Goal: Information Seeking & Learning: Learn about a topic

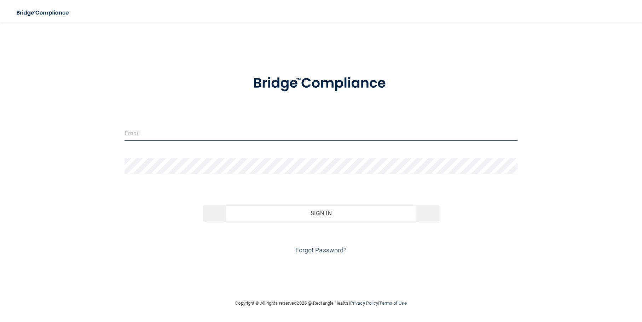
type input "[EMAIL_ADDRESS][DOMAIN_NAME]"
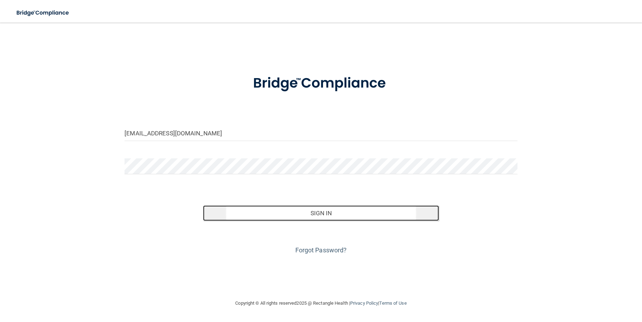
click at [334, 212] on button "Sign In" at bounding box center [321, 213] width 236 height 16
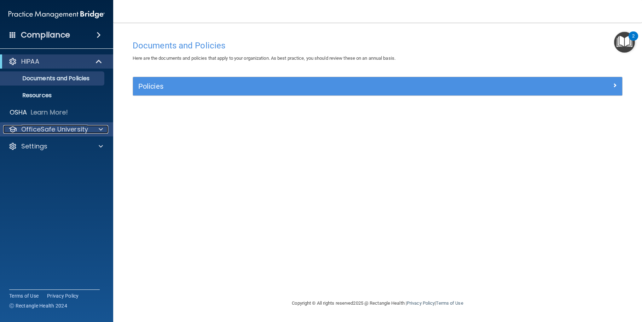
click at [58, 131] on p "OfficeSafe University" at bounding box center [54, 129] width 67 height 8
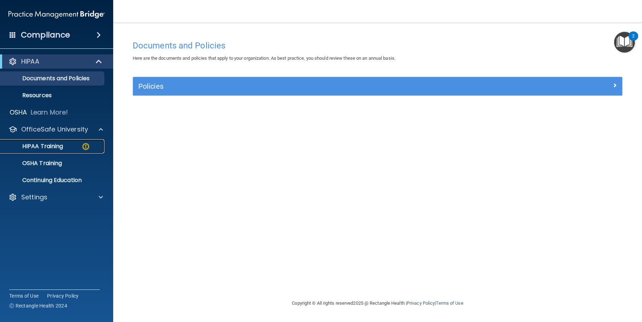
click at [57, 146] on p "HIPAA Training" at bounding box center [34, 146] width 58 height 7
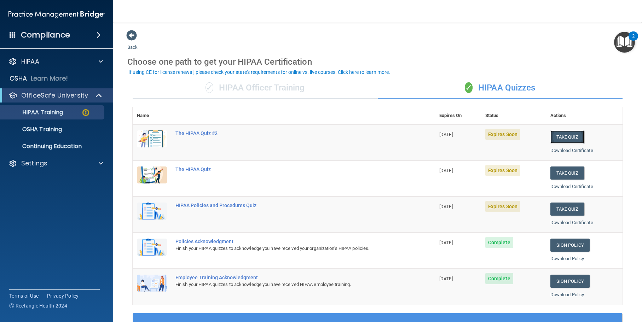
click at [562, 138] on button "Take Quiz" at bounding box center [567, 137] width 34 height 13
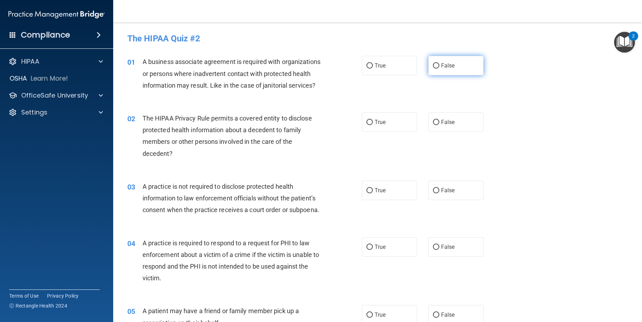
click at [433, 67] on input "False" at bounding box center [436, 65] width 6 height 5
radio input "true"
click at [366, 125] on input "True" at bounding box center [369, 122] width 6 height 5
radio input "true"
click at [433, 193] on input "False" at bounding box center [436, 190] width 6 height 5
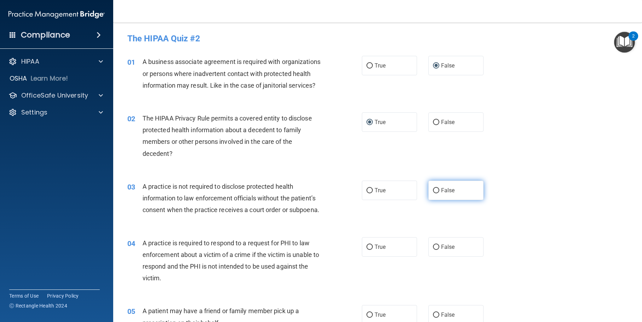
radio input "true"
click at [366, 250] on input "True" at bounding box center [369, 247] width 6 height 5
radio input "true"
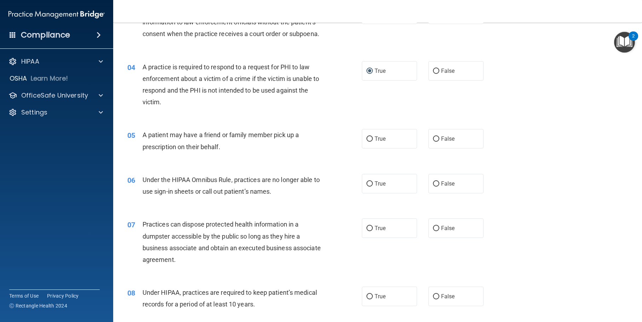
scroll to position [177, 0]
click at [366, 141] on input "True" at bounding box center [369, 138] width 6 height 5
radio input "true"
click at [441, 186] on span "False" at bounding box center [448, 183] width 14 height 7
click at [439, 186] on input "False" at bounding box center [436, 183] width 6 height 5
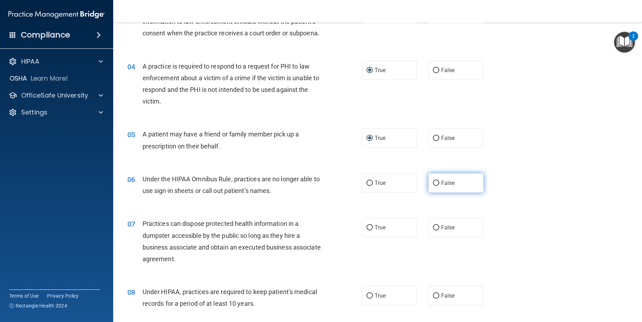
radio input "true"
click at [442, 237] on label "False" at bounding box center [456, 227] width 56 height 19
click at [439, 231] on input "False" at bounding box center [436, 227] width 6 height 5
radio input "true"
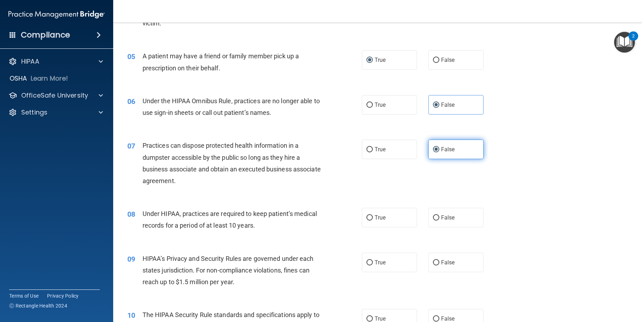
scroll to position [354, 0]
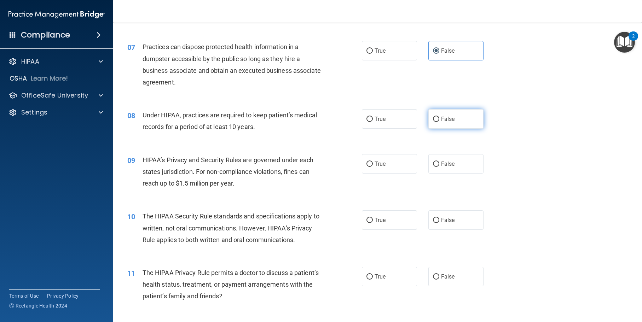
click at [437, 129] on label "False" at bounding box center [456, 118] width 56 height 19
click at [437, 122] on input "False" at bounding box center [436, 119] width 6 height 5
radio input "true"
click at [436, 167] on input "False" at bounding box center [436, 164] width 6 height 5
radio input "true"
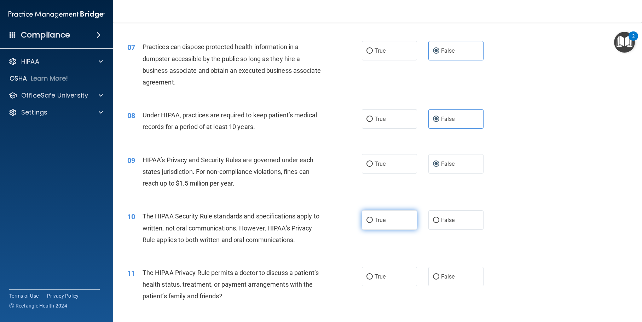
click at [366, 223] on input "True" at bounding box center [369, 220] width 6 height 5
radio input "true"
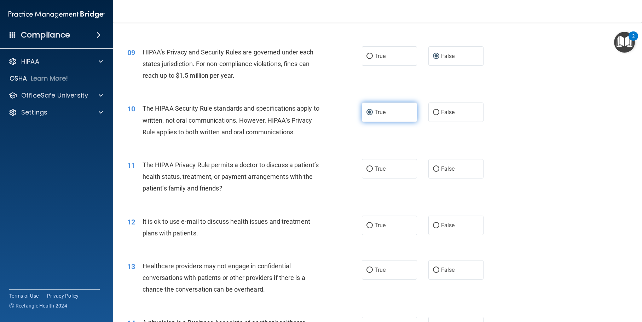
scroll to position [495, 0]
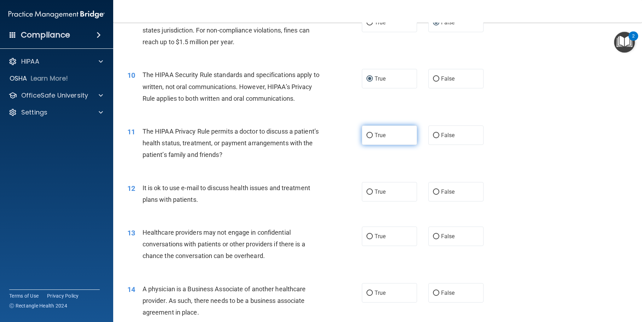
click at [383, 145] on label "True" at bounding box center [390, 135] width 56 height 19
click at [373, 138] on input "True" at bounding box center [369, 135] width 6 height 5
radio input "true"
click at [379, 195] on span "True" at bounding box center [380, 192] width 11 height 7
click at [373, 195] on input "True" at bounding box center [369, 192] width 6 height 5
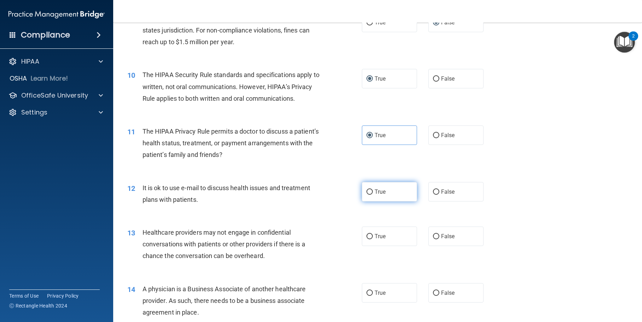
radio input "true"
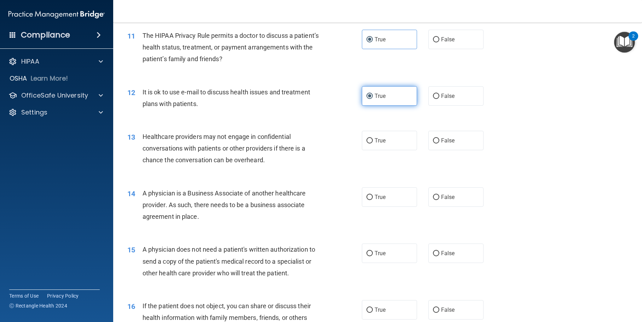
scroll to position [601, 0]
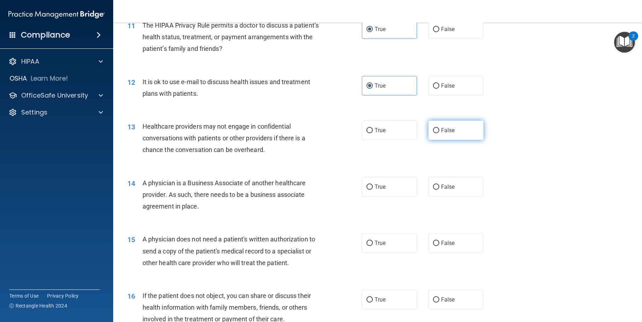
click at [452, 140] on label "False" at bounding box center [456, 130] width 56 height 19
click at [439, 133] on input "False" at bounding box center [436, 130] width 6 height 5
radio input "true"
click at [445, 190] on span "False" at bounding box center [448, 187] width 14 height 7
click at [439, 190] on input "False" at bounding box center [436, 187] width 6 height 5
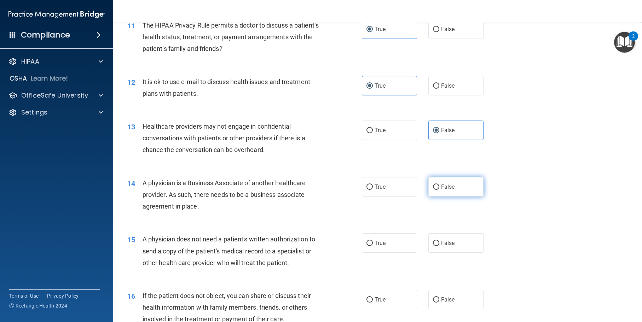
radio input "true"
click at [376, 253] on label "True" at bounding box center [390, 242] width 56 height 19
click at [373, 246] on input "True" at bounding box center [369, 243] width 6 height 5
radio input "true"
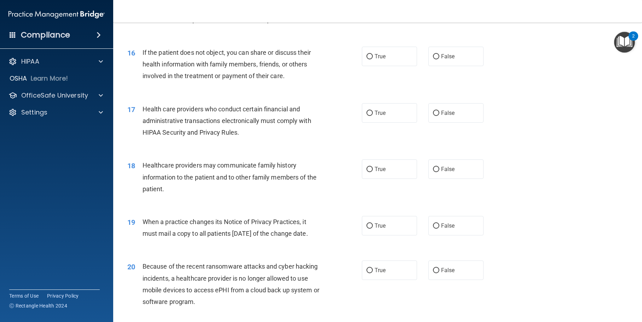
scroll to position [849, 0]
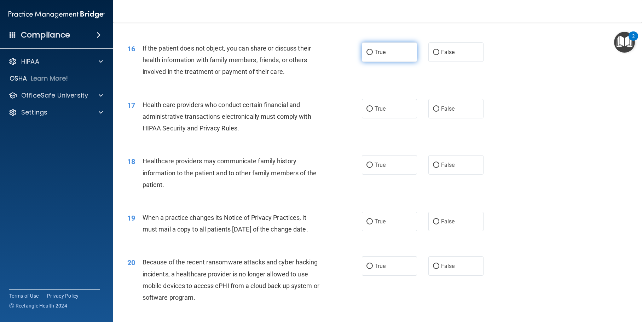
click at [383, 56] on span "True" at bounding box center [380, 52] width 11 height 7
click at [373, 55] on input "True" at bounding box center [369, 52] width 6 height 5
radio input "true"
click at [394, 118] on label "True" at bounding box center [390, 108] width 56 height 19
click at [373, 112] on input "True" at bounding box center [369, 108] width 6 height 5
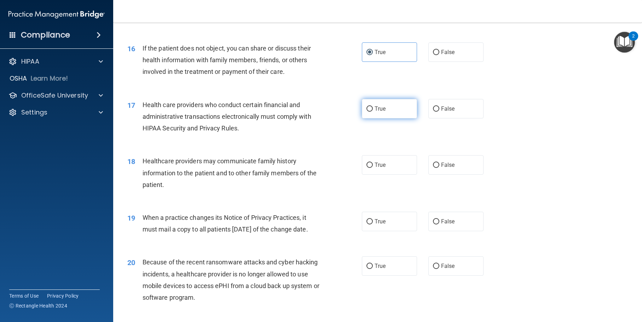
radio input "true"
click at [446, 168] on span "False" at bounding box center [448, 165] width 14 height 7
click at [439, 168] on input "False" at bounding box center [436, 165] width 6 height 5
radio input "true"
click at [444, 231] on label "False" at bounding box center [456, 221] width 56 height 19
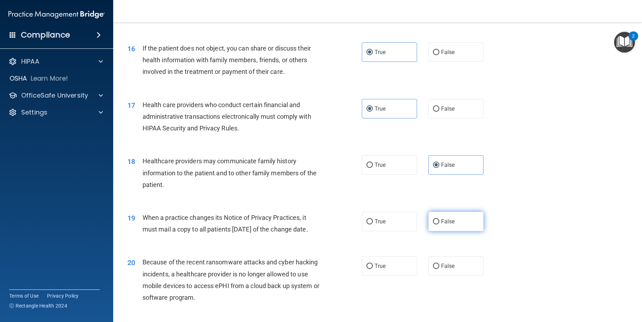
click at [439, 225] on input "False" at bounding box center [436, 221] width 6 height 5
radio input "true"
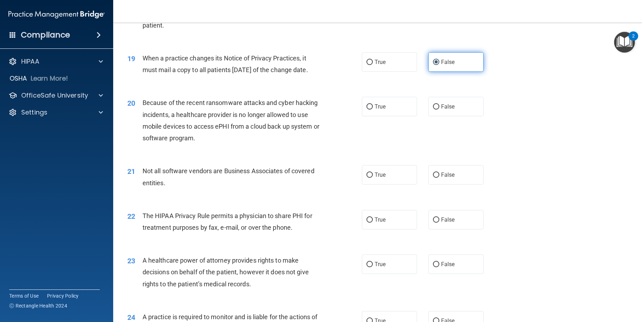
scroll to position [1026, 0]
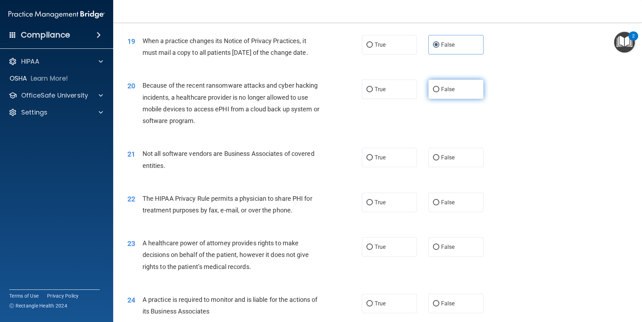
click at [462, 99] on label "False" at bounding box center [456, 89] width 56 height 19
click at [439, 92] on input "False" at bounding box center [436, 89] width 6 height 5
radio input "true"
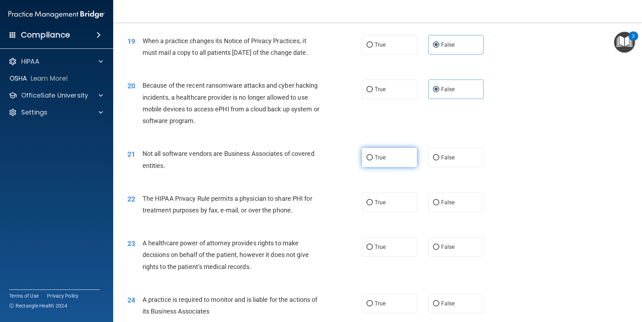
click at [380, 161] on span "True" at bounding box center [380, 157] width 11 height 7
click at [373, 161] on input "True" at bounding box center [369, 157] width 6 height 5
radio input "true"
click at [375, 212] on label "True" at bounding box center [390, 202] width 56 height 19
click at [373, 205] on input "True" at bounding box center [369, 202] width 6 height 5
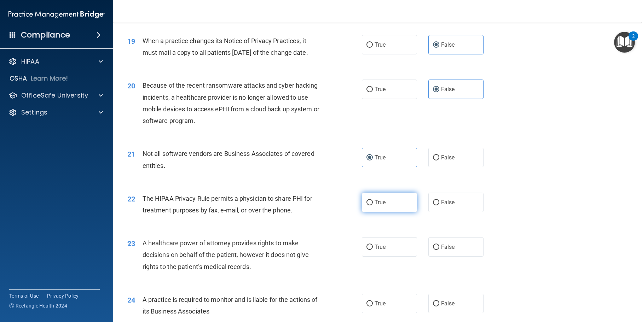
radio input "true"
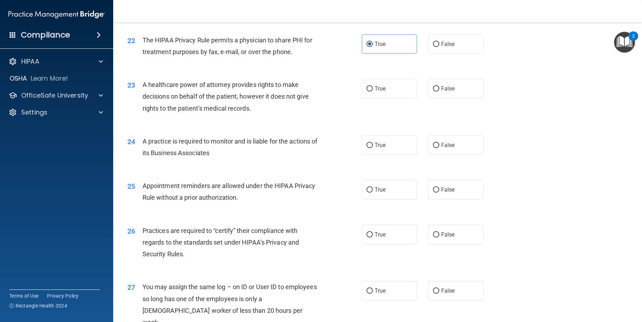
scroll to position [1203, 0]
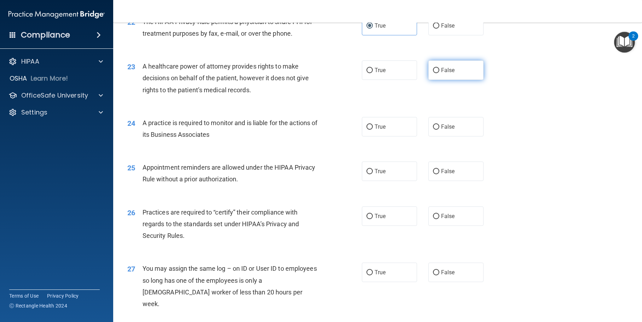
click at [458, 80] on label "False" at bounding box center [456, 69] width 56 height 19
click at [439, 73] on input "False" at bounding box center [436, 70] width 6 height 5
radio input "true"
click at [451, 130] on span "False" at bounding box center [448, 126] width 14 height 7
click at [439, 130] on input "False" at bounding box center [436, 126] width 6 height 5
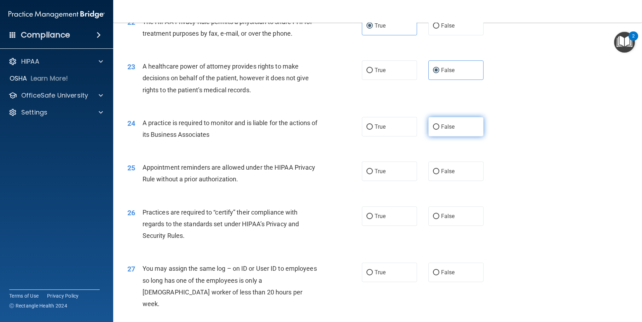
radio input "true"
click at [375, 175] on span "True" at bounding box center [380, 171] width 11 height 7
click at [373, 174] on input "True" at bounding box center [369, 171] width 6 height 5
radio input "true"
click at [450, 226] on label "False" at bounding box center [456, 216] width 56 height 19
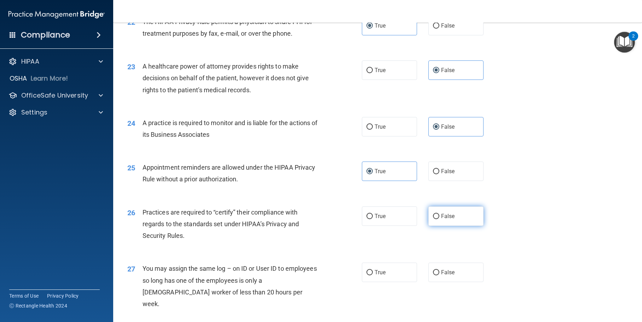
click at [439, 219] on input "False" at bounding box center [436, 216] width 6 height 5
radio input "true"
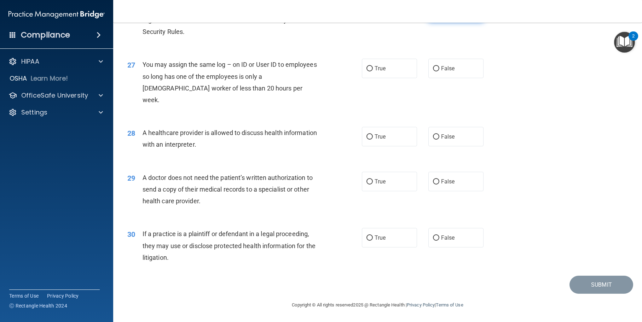
scroll to position [1415, 0]
click at [439, 78] on label "False" at bounding box center [456, 68] width 56 height 19
click at [439, 71] on input "False" at bounding box center [436, 68] width 6 height 5
radio input "true"
click at [368, 140] on input "True" at bounding box center [369, 136] width 6 height 5
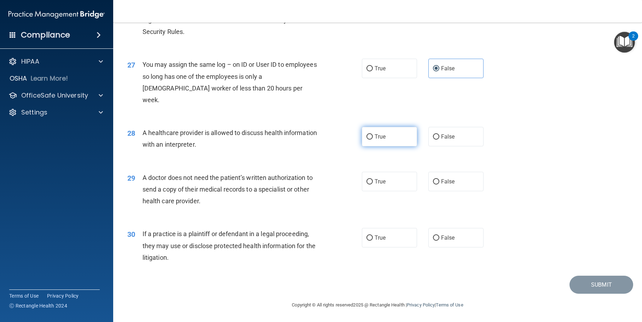
radio input "true"
click at [374, 191] on label "True" at bounding box center [390, 181] width 56 height 19
click at [373, 185] on input "True" at bounding box center [369, 181] width 6 height 5
radio input "true"
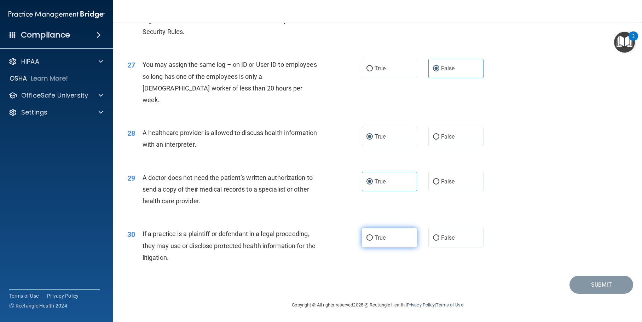
click at [382, 248] on label "True" at bounding box center [390, 237] width 56 height 19
click at [373, 241] on input "True" at bounding box center [369, 238] width 6 height 5
radio input "true"
click at [603, 294] on button "Submit" at bounding box center [601, 285] width 64 height 18
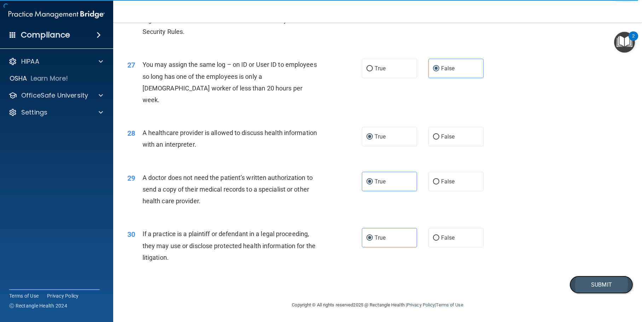
click at [607, 294] on button "Submit" at bounding box center [601, 285] width 64 height 18
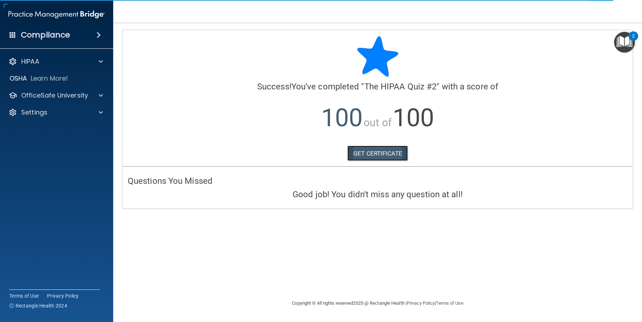
click at [384, 157] on link "GET CERTIFICATE" at bounding box center [377, 154] width 60 height 16
click at [47, 92] on p "OfficeSafe University" at bounding box center [54, 95] width 67 height 8
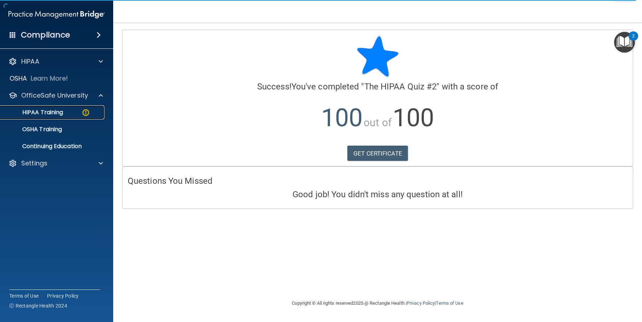
click at [53, 116] on link "HIPAA Training" at bounding box center [48, 112] width 111 height 14
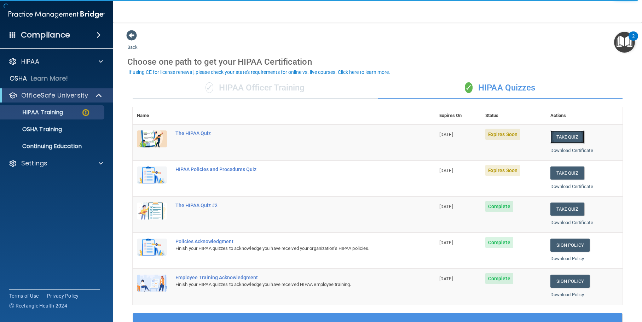
click at [568, 138] on button "Take Quiz" at bounding box center [567, 137] width 34 height 13
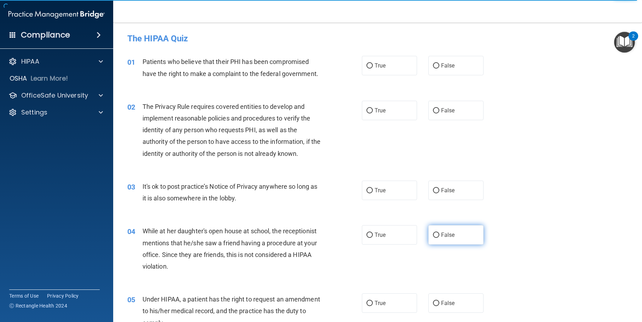
click at [437, 237] on label "False" at bounding box center [456, 234] width 56 height 19
click at [437, 237] on input "False" at bounding box center [436, 235] width 6 height 5
radio input "true"
click at [375, 66] on span "True" at bounding box center [380, 65] width 11 height 7
click at [372, 66] on input "True" at bounding box center [369, 65] width 6 height 5
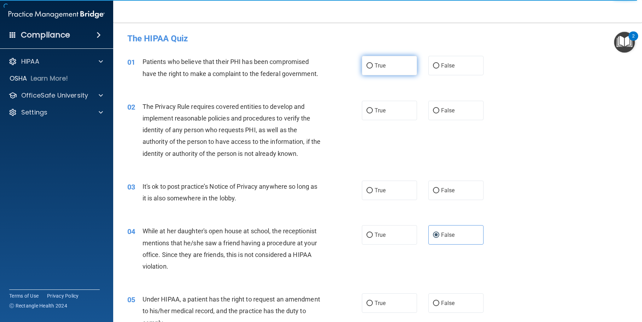
radio input "true"
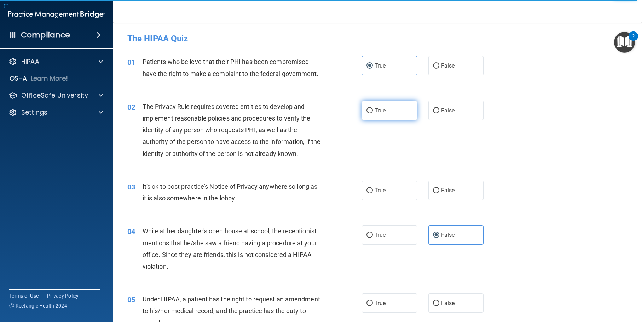
click at [366, 110] on input "True" at bounding box center [369, 110] width 6 height 5
radio input "true"
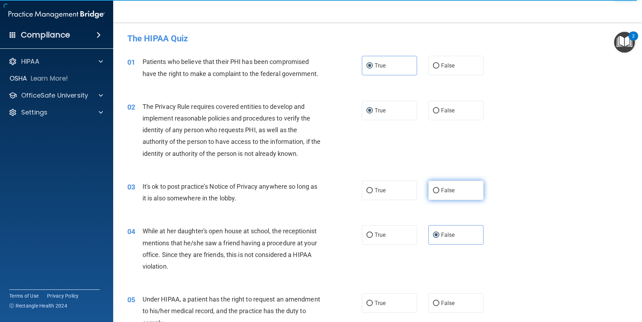
click at [436, 191] on label "False" at bounding box center [456, 190] width 56 height 19
click at [436, 191] on input "False" at bounding box center [436, 190] width 6 height 5
radio input "true"
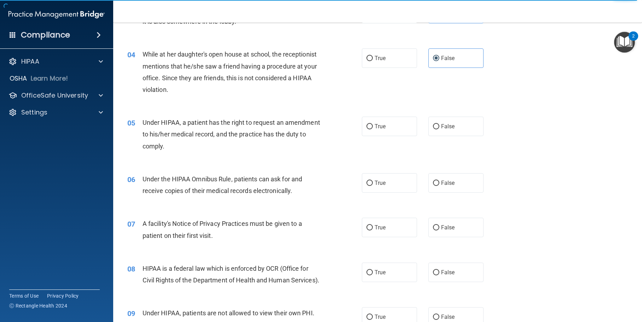
scroll to position [212, 0]
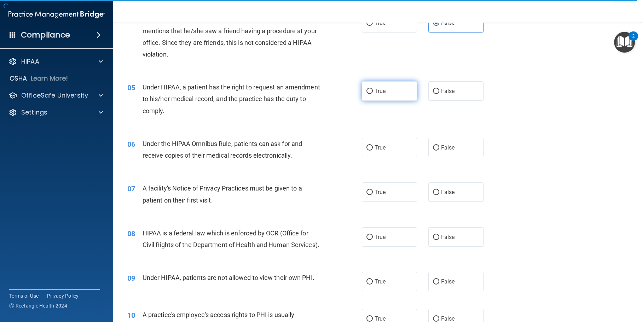
click at [366, 89] on input "True" at bounding box center [369, 91] width 6 height 5
radio input "true"
click at [443, 92] on span "False" at bounding box center [448, 91] width 14 height 7
click at [439, 92] on input "False" at bounding box center [436, 91] width 6 height 5
radio input "true"
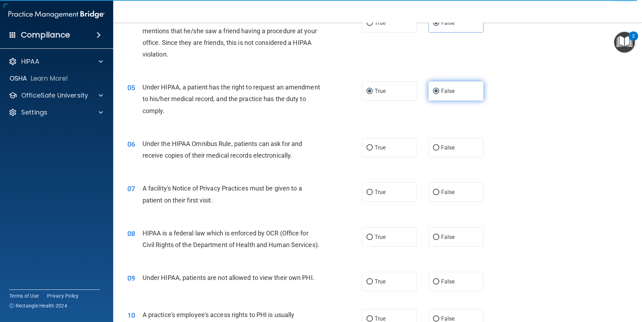
radio input "false"
click at [375, 146] on span "True" at bounding box center [380, 147] width 11 height 7
click at [372, 146] on input "True" at bounding box center [369, 147] width 6 height 5
radio input "true"
click at [375, 199] on label "True" at bounding box center [390, 191] width 56 height 19
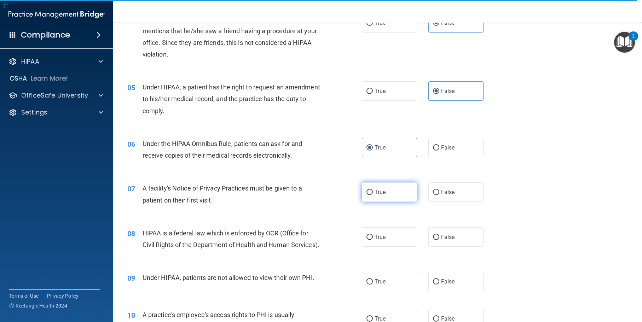
click at [373, 195] on input "True" at bounding box center [369, 192] width 6 height 5
radio input "true"
click at [380, 236] on span "True" at bounding box center [380, 237] width 11 height 7
click at [373, 236] on input "True" at bounding box center [369, 237] width 6 height 5
radio input "true"
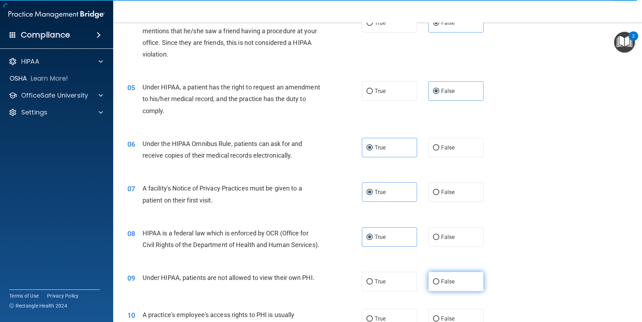
click at [462, 291] on label "False" at bounding box center [456, 281] width 56 height 19
click at [439, 285] on input "False" at bounding box center [436, 281] width 6 height 5
radio input "true"
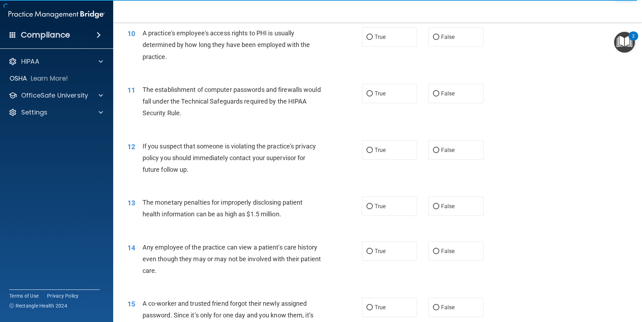
scroll to position [495, 0]
click at [445, 39] on span "False" at bounding box center [448, 36] width 14 height 7
click at [439, 39] on input "False" at bounding box center [436, 36] width 6 height 5
radio input "true"
click at [378, 102] on label "True" at bounding box center [390, 92] width 56 height 19
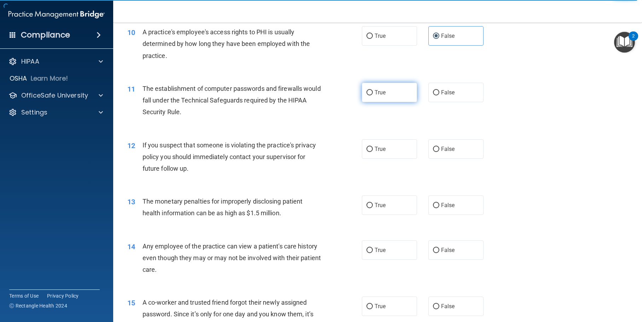
click at [373, 95] on input "True" at bounding box center [369, 92] width 6 height 5
radio input "true"
click at [377, 159] on label "True" at bounding box center [390, 148] width 56 height 19
click at [373, 152] on input "True" at bounding box center [369, 149] width 6 height 5
radio input "true"
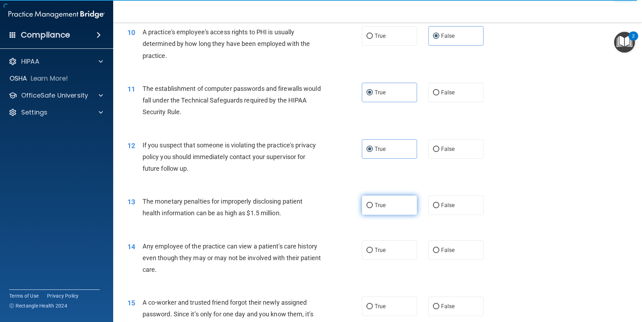
click at [386, 215] on label "True" at bounding box center [390, 205] width 56 height 19
click at [373, 208] on input "True" at bounding box center [369, 205] width 6 height 5
radio input "true"
click at [441, 254] on span "False" at bounding box center [448, 250] width 14 height 7
click at [439, 253] on input "False" at bounding box center [436, 250] width 6 height 5
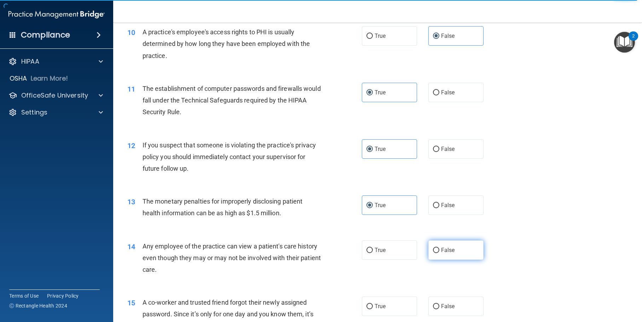
radio input "true"
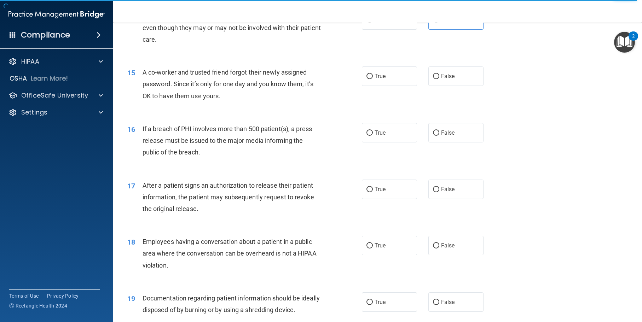
scroll to position [743, 0]
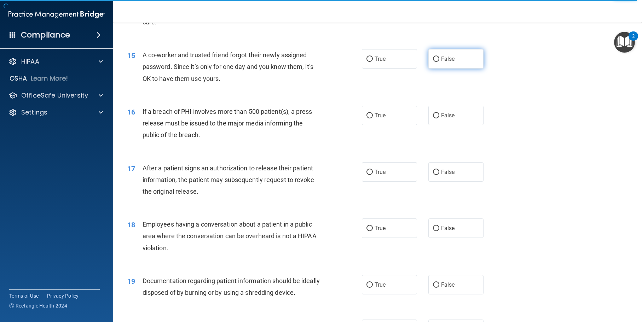
click at [448, 69] on label "False" at bounding box center [456, 58] width 56 height 19
click at [439, 62] on input "False" at bounding box center [436, 59] width 6 height 5
radio input "true"
click at [370, 125] on label "True" at bounding box center [390, 115] width 56 height 19
click at [370, 118] on input "True" at bounding box center [369, 115] width 6 height 5
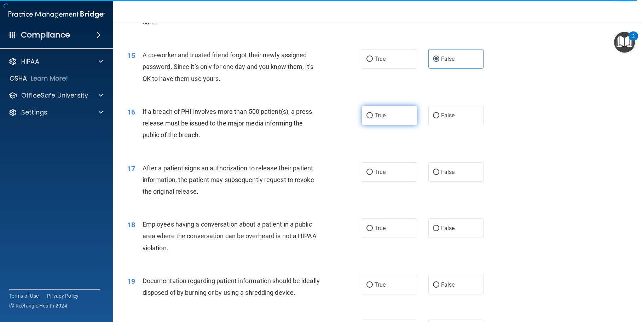
radio input "true"
click at [378, 182] on label "True" at bounding box center [390, 171] width 56 height 19
click at [373, 175] on input "True" at bounding box center [369, 172] width 6 height 5
radio input "true"
click at [447, 232] on span "False" at bounding box center [448, 228] width 14 height 7
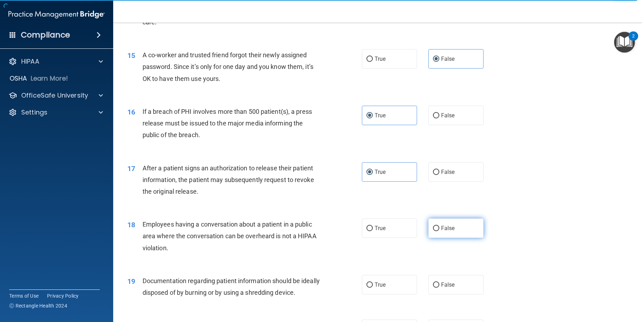
click at [439, 231] on input "False" at bounding box center [436, 228] width 6 height 5
radio input "true"
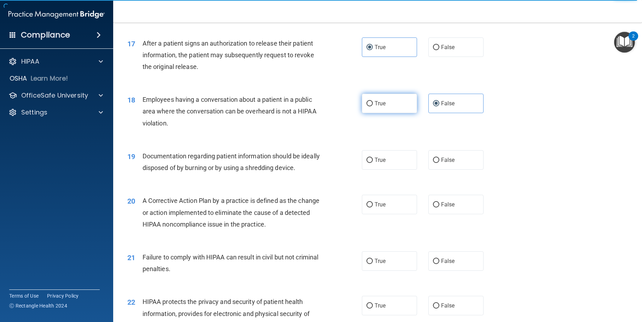
scroll to position [884, 0]
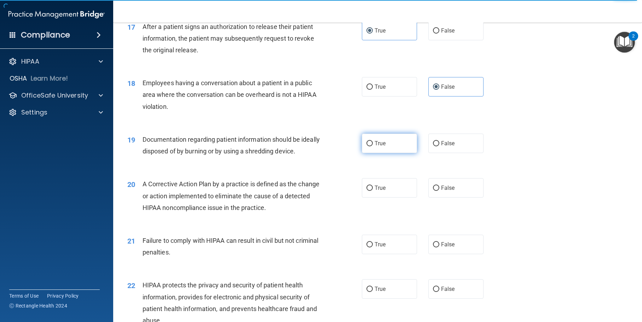
click at [389, 153] on label "True" at bounding box center [390, 143] width 56 height 19
click at [373, 146] on input "True" at bounding box center [369, 143] width 6 height 5
radio input "true"
click at [384, 198] on label "True" at bounding box center [390, 187] width 56 height 19
click at [373, 191] on input "True" at bounding box center [369, 188] width 6 height 5
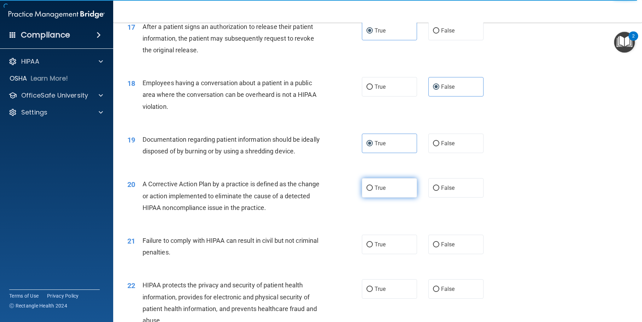
radio input "true"
click at [453, 254] on label "False" at bounding box center [456, 244] width 56 height 19
click at [439, 248] on input "False" at bounding box center [436, 244] width 6 height 5
radio input "true"
click at [388, 298] on label "True" at bounding box center [390, 288] width 56 height 19
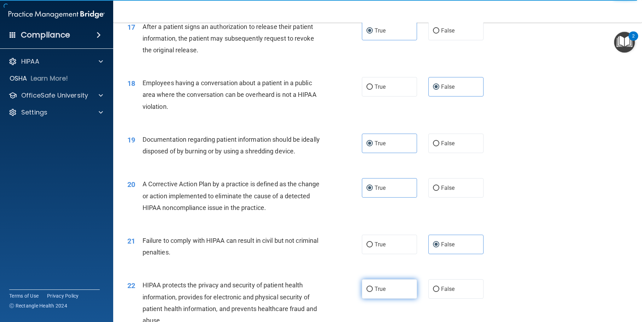
click at [373, 292] on input "True" at bounding box center [369, 289] width 6 height 5
radio input "true"
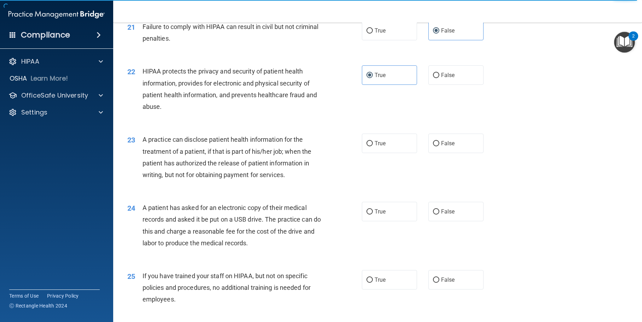
scroll to position [1132, 0]
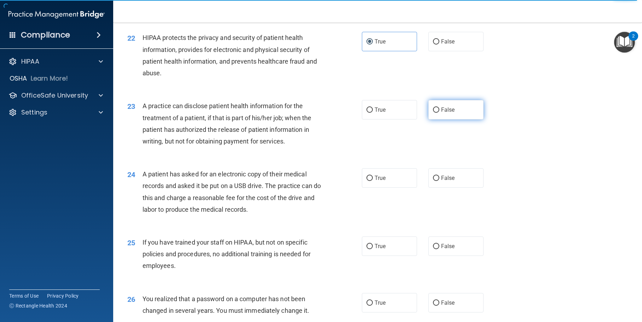
click at [453, 120] on label "False" at bounding box center [456, 109] width 56 height 19
click at [439, 113] on input "False" at bounding box center [436, 110] width 6 height 5
radio input "true"
click at [370, 181] on input "True" at bounding box center [369, 178] width 6 height 5
radio input "true"
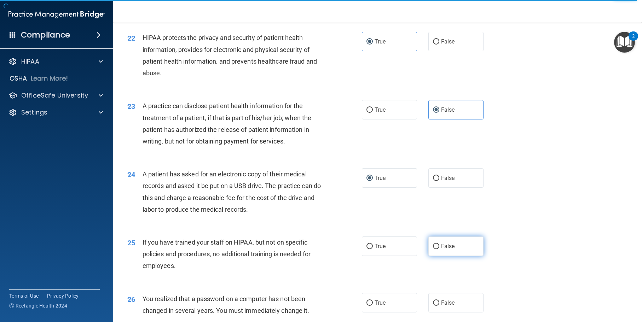
click at [446, 256] on label "False" at bounding box center [456, 246] width 56 height 19
click at [439, 249] on input "False" at bounding box center [436, 246] width 6 height 5
radio input "true"
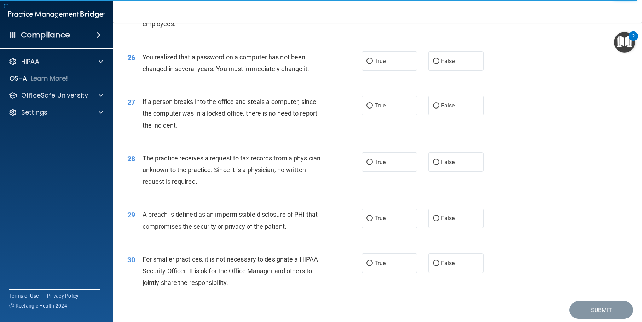
scroll to position [1379, 0]
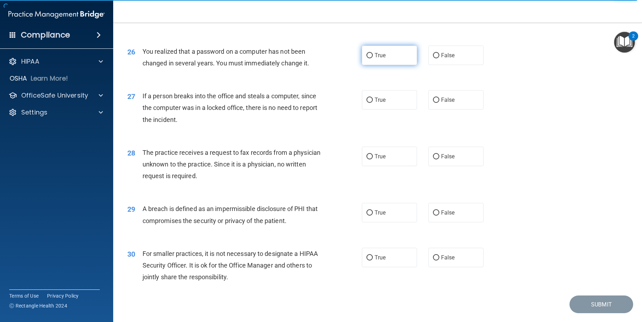
click at [383, 65] on label "True" at bounding box center [390, 55] width 56 height 19
click at [373, 58] on input "True" at bounding box center [369, 55] width 6 height 5
radio input "true"
click at [441, 103] on span "False" at bounding box center [448, 100] width 14 height 7
click at [439, 103] on input "False" at bounding box center [436, 100] width 6 height 5
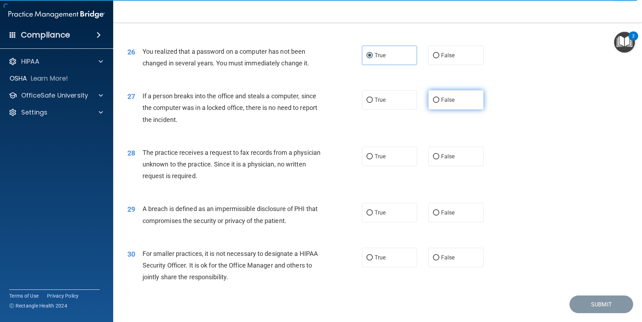
radio input "true"
click at [452, 166] on label "False" at bounding box center [456, 156] width 56 height 19
click at [439, 160] on input "False" at bounding box center [436, 156] width 6 height 5
radio input "true"
click at [390, 222] on label "True" at bounding box center [390, 212] width 56 height 19
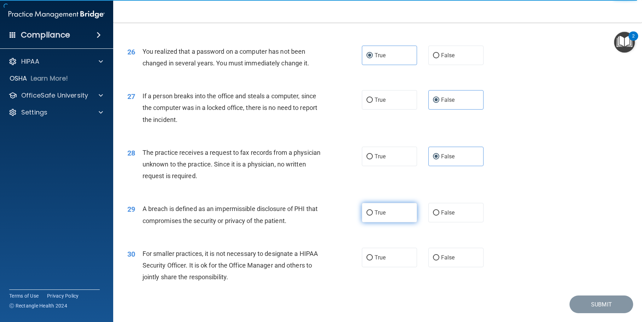
click at [373, 216] on input "True" at bounding box center [369, 212] width 6 height 5
radio input "true"
click at [445, 261] on span "False" at bounding box center [448, 257] width 14 height 7
click at [439, 261] on input "False" at bounding box center [436, 257] width 6 height 5
radio input "true"
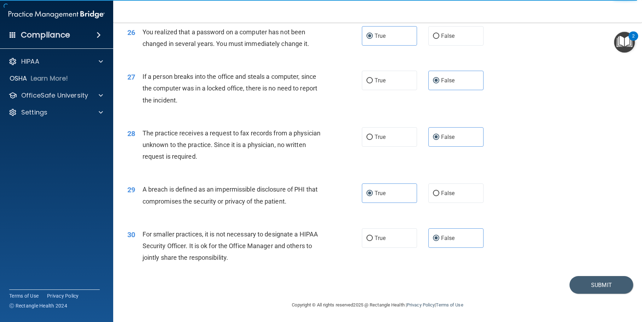
scroll to position [1410, 0]
click at [604, 284] on button "Submit" at bounding box center [601, 285] width 64 height 18
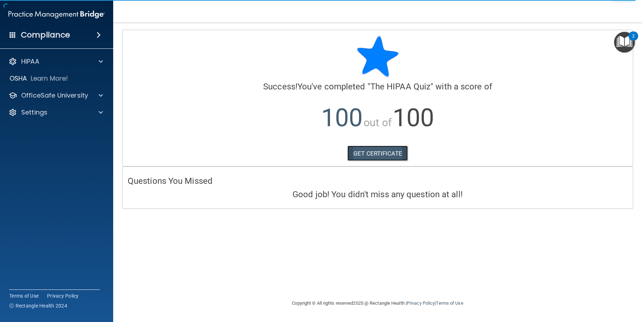
click at [373, 152] on link "GET CERTIFICATE" at bounding box center [377, 154] width 60 height 16
click at [56, 97] on p "OfficeSafe University" at bounding box center [54, 95] width 67 height 8
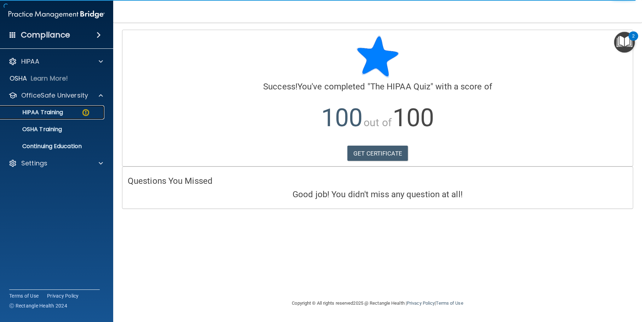
click at [59, 114] on p "HIPAA Training" at bounding box center [34, 112] width 58 height 7
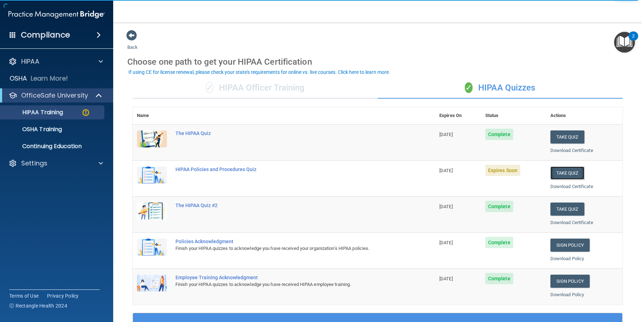
click at [556, 174] on button "Take Quiz" at bounding box center [567, 173] width 34 height 13
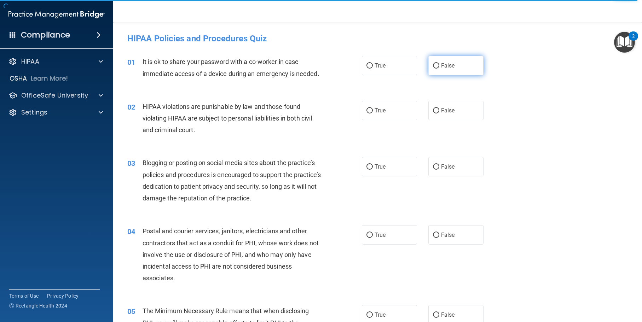
click at [441, 68] on span "False" at bounding box center [448, 65] width 14 height 7
click at [439, 68] on input "False" at bounding box center [436, 65] width 6 height 5
radio input "true"
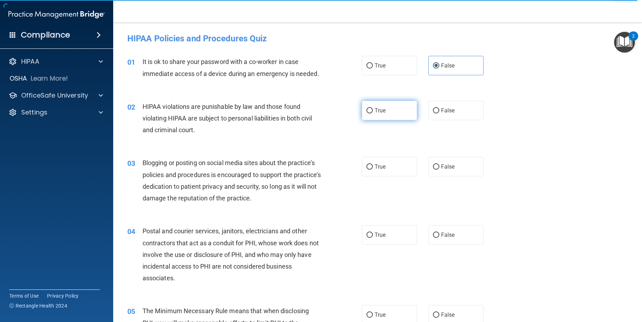
click at [389, 120] on label "True" at bounding box center [390, 110] width 56 height 19
click at [373, 114] on input "True" at bounding box center [369, 110] width 6 height 5
radio input "true"
click at [458, 176] on label "False" at bounding box center [456, 166] width 56 height 19
click at [439, 170] on input "False" at bounding box center [436, 166] width 6 height 5
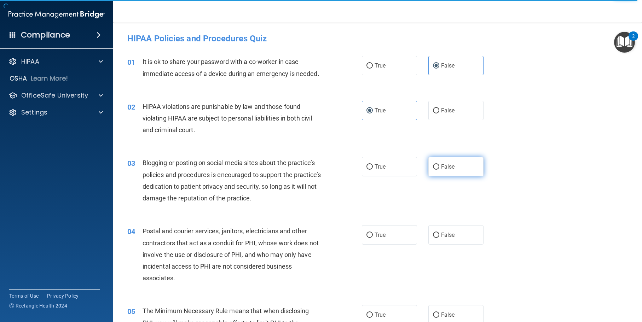
radio input "true"
click at [381, 238] on span "True" at bounding box center [380, 235] width 11 height 7
click at [373, 238] on input "True" at bounding box center [369, 235] width 6 height 5
radio input "true"
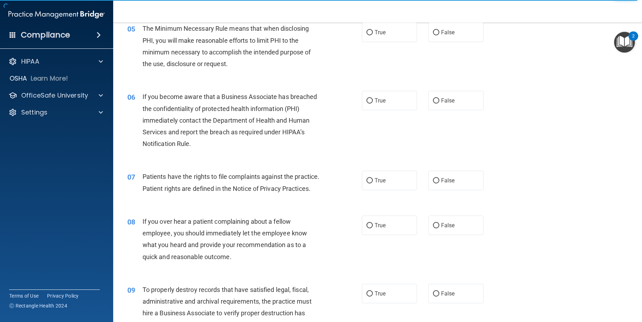
scroll to position [283, 0]
click at [376, 35] on span "True" at bounding box center [380, 32] width 11 height 7
click at [373, 35] on input "True" at bounding box center [369, 32] width 6 height 5
radio input "true"
click at [445, 110] on label "False" at bounding box center [456, 100] width 56 height 19
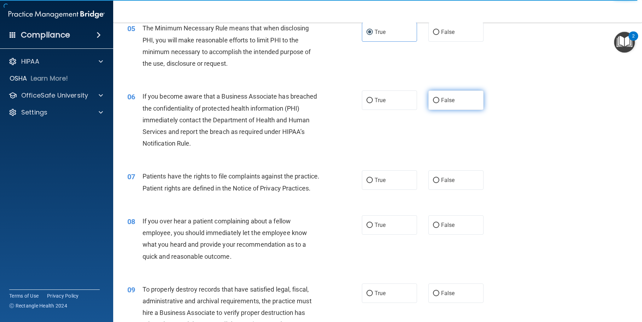
click at [439, 103] on input "False" at bounding box center [436, 100] width 6 height 5
radio input "true"
click at [366, 183] on input "True" at bounding box center [369, 180] width 6 height 5
radio input "true"
click at [451, 228] on span "False" at bounding box center [448, 225] width 14 height 7
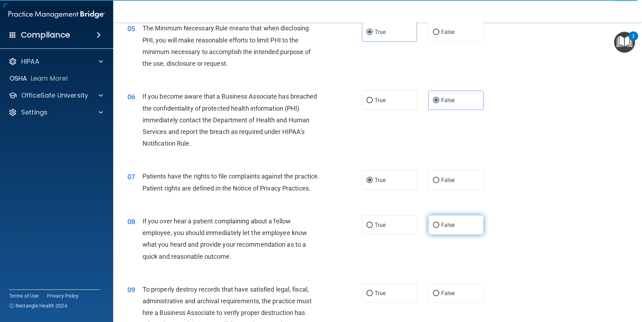
click at [439, 228] on input "False" at bounding box center [436, 225] width 6 height 5
radio input "true"
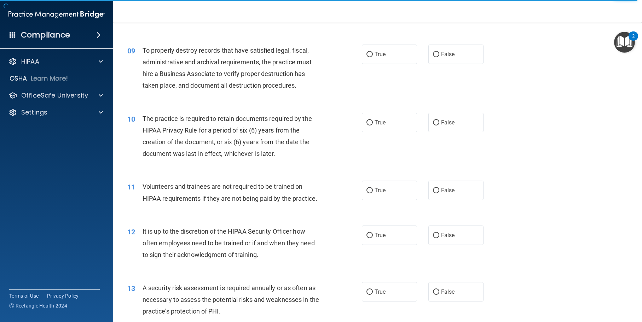
scroll to position [531, 0]
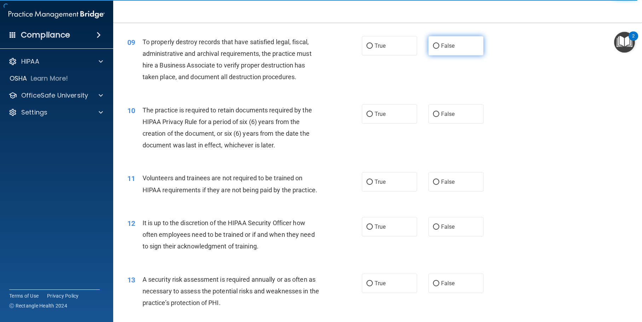
click at [441, 49] on span "False" at bounding box center [448, 45] width 14 height 7
click at [439, 49] on input "False" at bounding box center [436, 46] width 6 height 5
radio input "true"
click at [366, 117] on input "True" at bounding box center [369, 114] width 6 height 5
radio input "true"
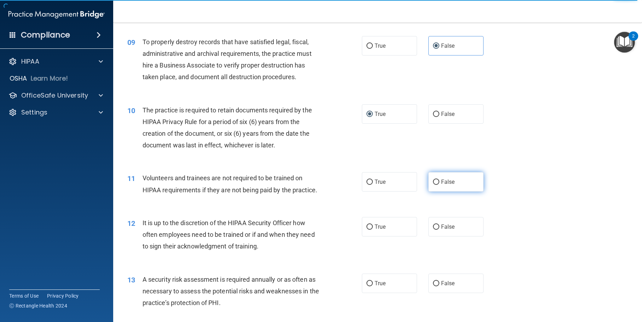
click at [455, 192] on label "False" at bounding box center [456, 181] width 56 height 19
click at [439, 185] on input "False" at bounding box center [436, 182] width 6 height 5
radio input "true"
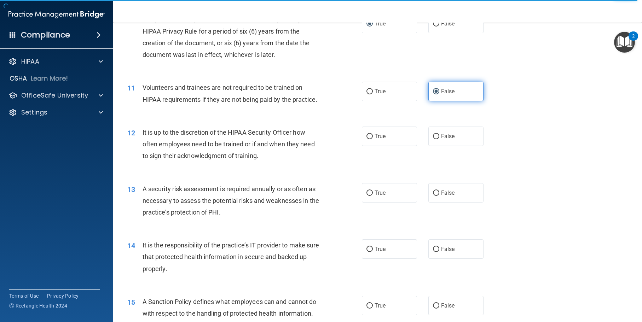
scroll to position [672, 0]
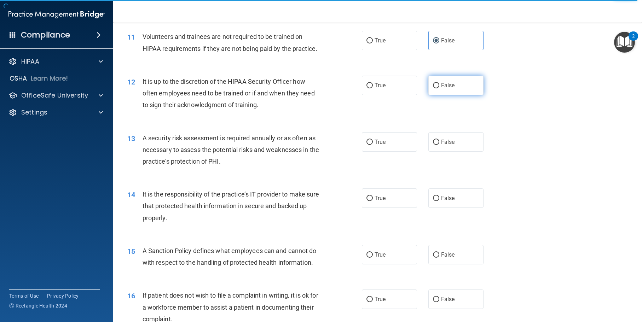
click at [443, 89] on span "False" at bounding box center [448, 85] width 14 height 7
click at [439, 88] on input "False" at bounding box center [436, 85] width 6 height 5
radio input "true"
click at [375, 145] on span "True" at bounding box center [380, 142] width 11 height 7
click at [373, 145] on input "True" at bounding box center [369, 142] width 6 height 5
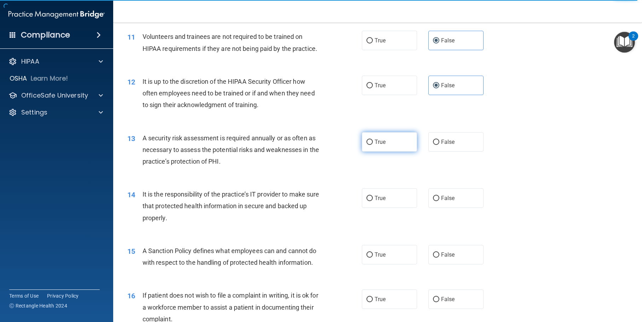
radio input "true"
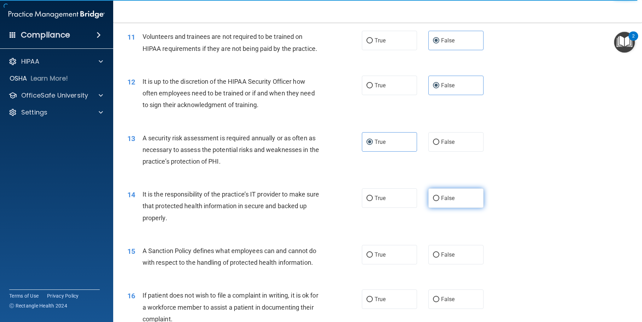
click at [441, 202] on span "False" at bounding box center [448, 198] width 14 height 7
click at [439, 201] on input "False" at bounding box center [436, 198] width 6 height 5
radio input "true"
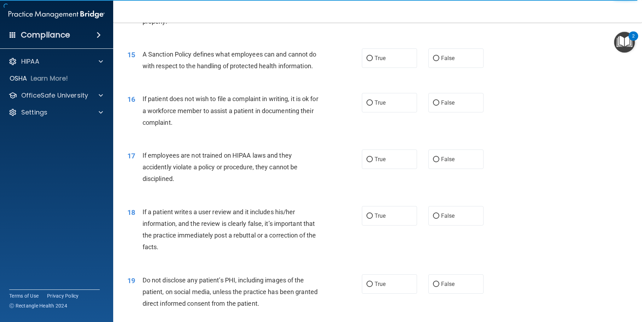
scroll to position [884, 0]
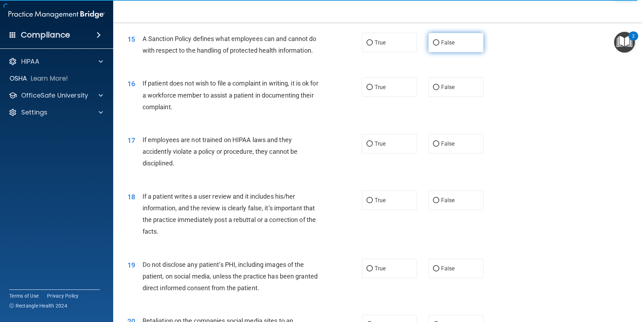
click at [453, 52] on label "False" at bounding box center [456, 42] width 56 height 19
click at [439, 46] on input "False" at bounding box center [436, 42] width 6 height 5
radio input "true"
click at [375, 91] on span "True" at bounding box center [380, 87] width 11 height 7
click at [373, 90] on input "True" at bounding box center [369, 87] width 6 height 5
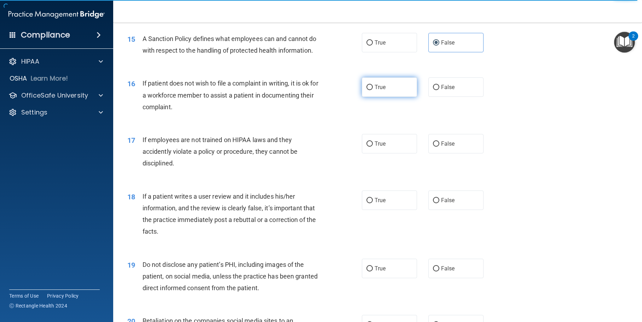
radio input "true"
click at [456, 153] on label "False" at bounding box center [456, 143] width 56 height 19
click at [439, 147] on input "False" at bounding box center [436, 143] width 6 height 5
radio input "true"
click at [452, 210] on label "False" at bounding box center [456, 200] width 56 height 19
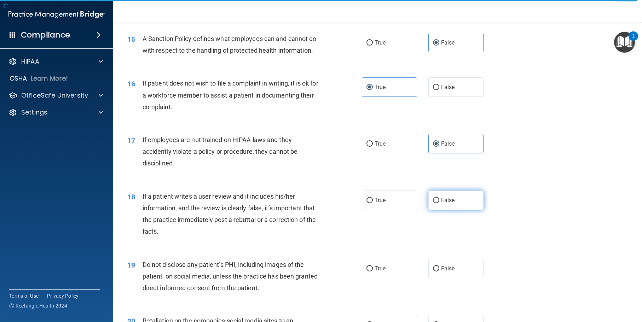
click at [439, 203] on input "False" at bounding box center [436, 200] width 6 height 5
radio input "true"
click at [370, 278] on label "True" at bounding box center [390, 268] width 56 height 19
click at [370, 272] on input "True" at bounding box center [369, 268] width 6 height 5
radio input "true"
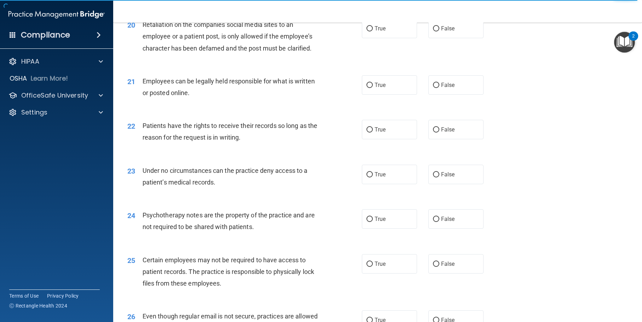
scroll to position [1203, 0]
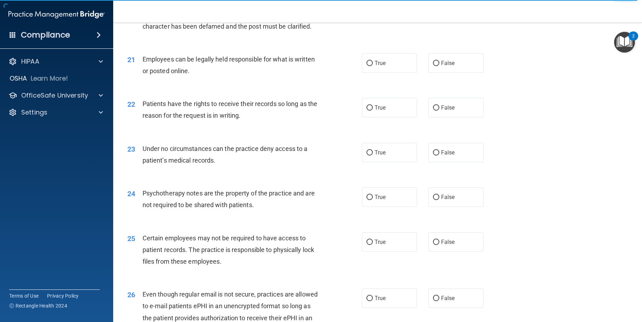
click at [441, 16] on label "False" at bounding box center [456, 6] width 56 height 19
click at [439, 10] on input "False" at bounding box center [436, 6] width 6 height 5
radio input "true"
click at [378, 73] on label "True" at bounding box center [390, 62] width 56 height 19
click at [373, 66] on input "True" at bounding box center [369, 63] width 6 height 5
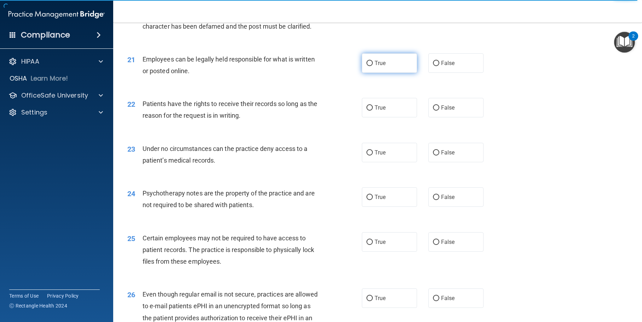
radio input "true"
click at [443, 117] on label "False" at bounding box center [456, 107] width 56 height 19
click at [439, 111] on input "False" at bounding box center [436, 107] width 6 height 5
radio input "true"
click at [436, 162] on label "False" at bounding box center [456, 152] width 56 height 19
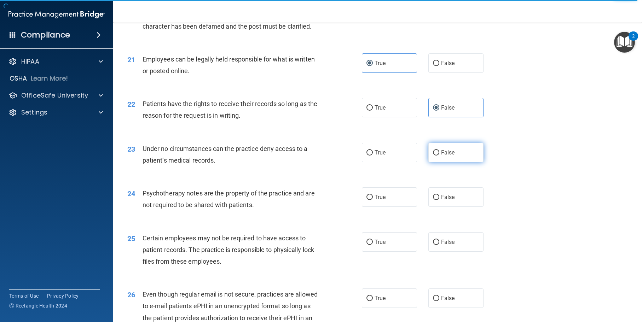
click at [436, 156] on input "False" at bounding box center [436, 152] width 6 height 5
radio input "true"
click at [383, 207] on label "True" at bounding box center [390, 196] width 56 height 19
click at [373, 200] on input "True" at bounding box center [369, 197] width 6 height 5
radio input "true"
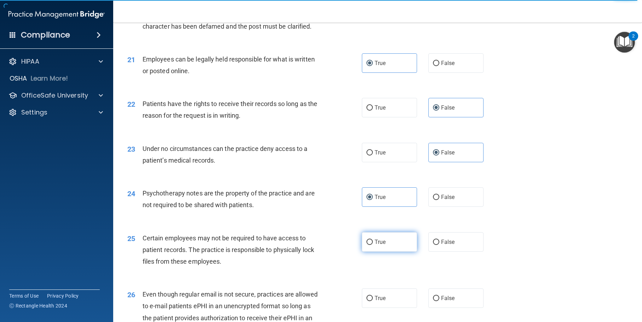
click at [387, 252] on label "True" at bounding box center [390, 241] width 56 height 19
click at [373, 245] on input "True" at bounding box center [369, 242] width 6 height 5
radio input "true"
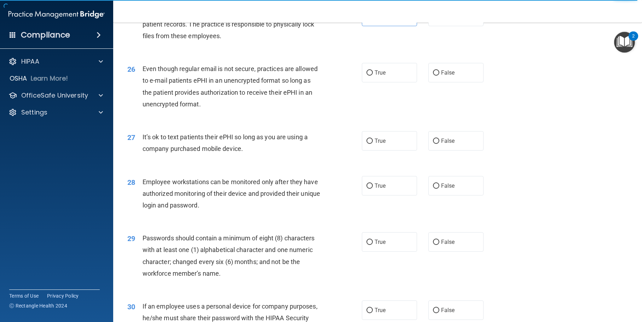
scroll to position [1450, 0]
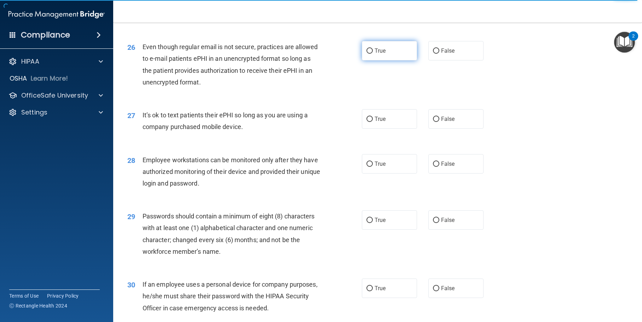
click at [393, 60] on label "True" at bounding box center [390, 50] width 56 height 19
click at [373, 54] on input "True" at bounding box center [369, 50] width 6 height 5
radio input "true"
click at [452, 129] on label "False" at bounding box center [456, 118] width 56 height 19
click at [439, 122] on input "False" at bounding box center [436, 119] width 6 height 5
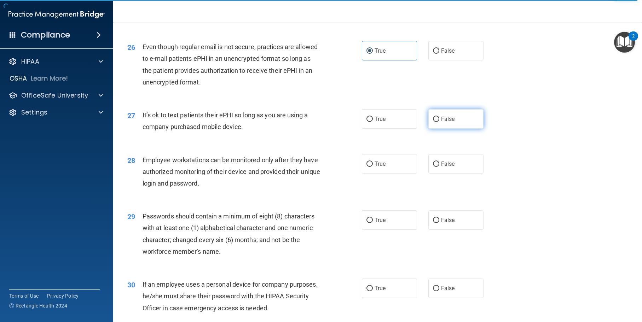
radio input "true"
click at [442, 174] on label "False" at bounding box center [456, 163] width 56 height 19
click at [439, 167] on input "False" at bounding box center [436, 164] width 6 height 5
radio input "true"
click at [384, 230] on label "True" at bounding box center [390, 219] width 56 height 19
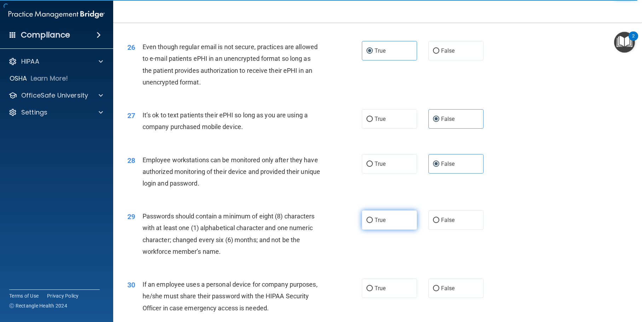
click at [373, 223] on input "True" at bounding box center [369, 220] width 6 height 5
radio input "true"
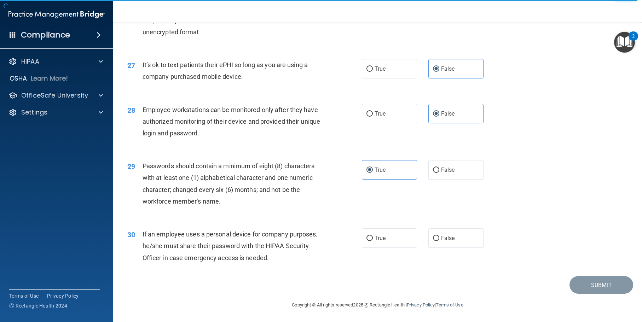
scroll to position [1524, 0]
click at [442, 237] on span "False" at bounding box center [448, 238] width 14 height 7
click at [439, 237] on input "False" at bounding box center [436, 238] width 6 height 5
radio input "true"
click at [590, 286] on button "Submit" at bounding box center [601, 285] width 64 height 18
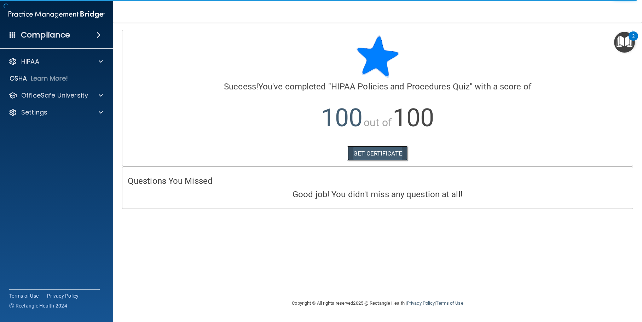
click at [386, 151] on link "GET CERTIFICATE" at bounding box center [377, 154] width 60 height 16
